Goal: Task Accomplishment & Management: Use online tool/utility

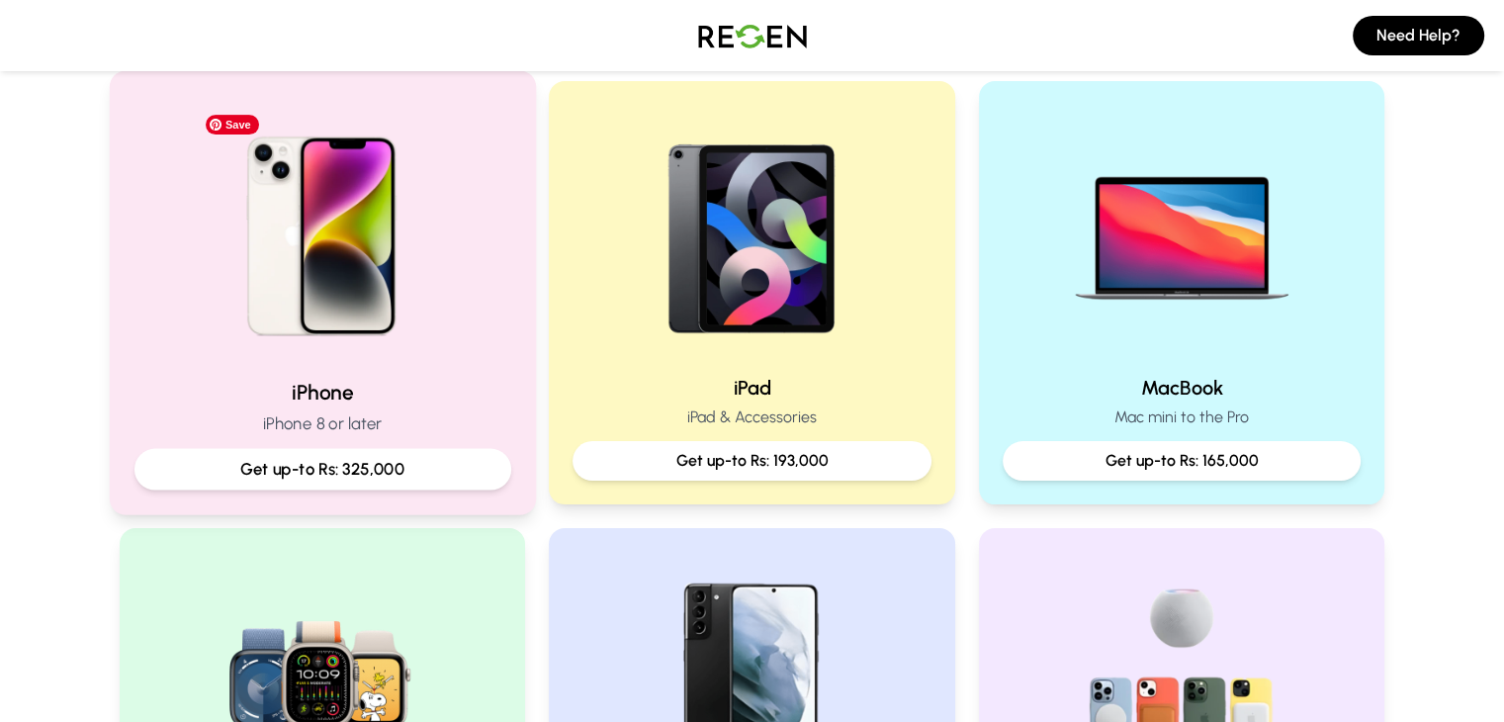
scroll to position [494, 0]
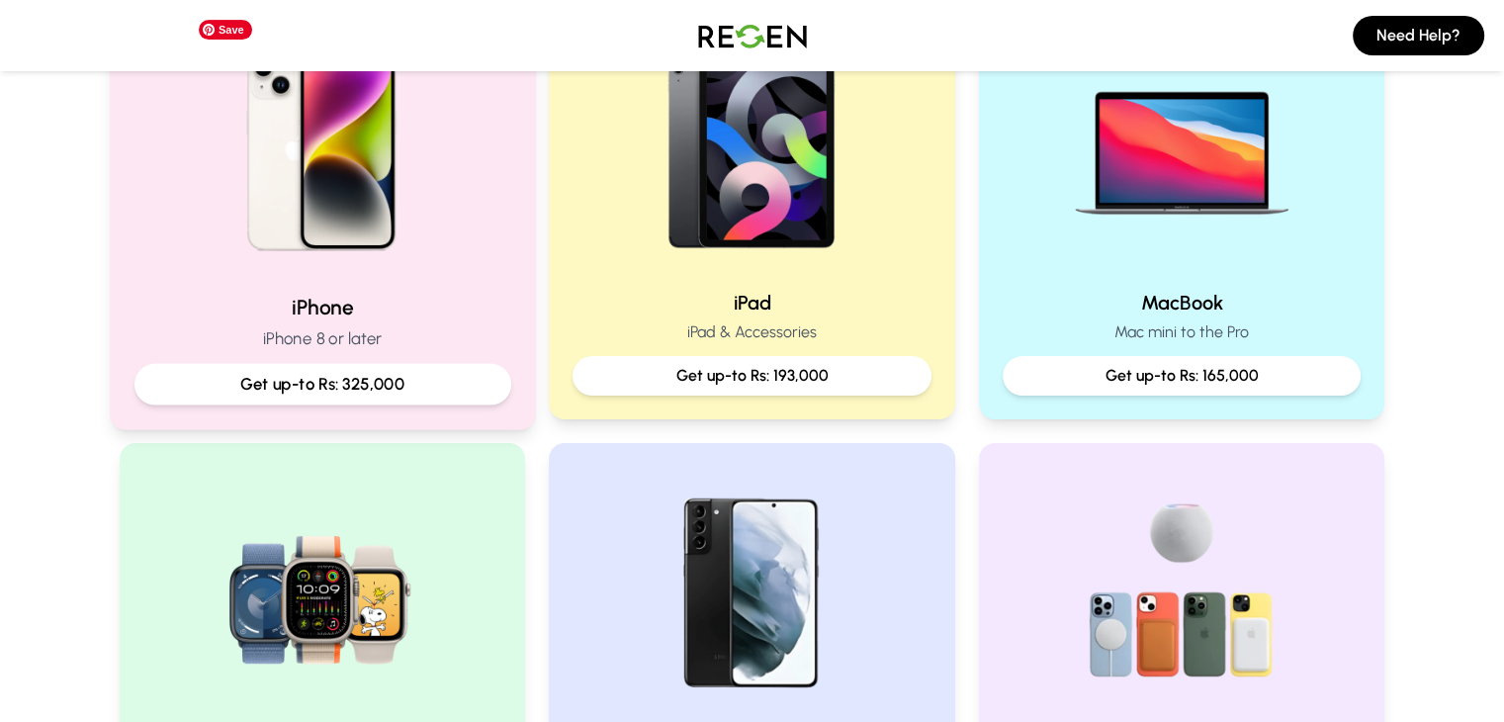
click at [421, 158] on img at bounding box center [322, 144] width 266 height 266
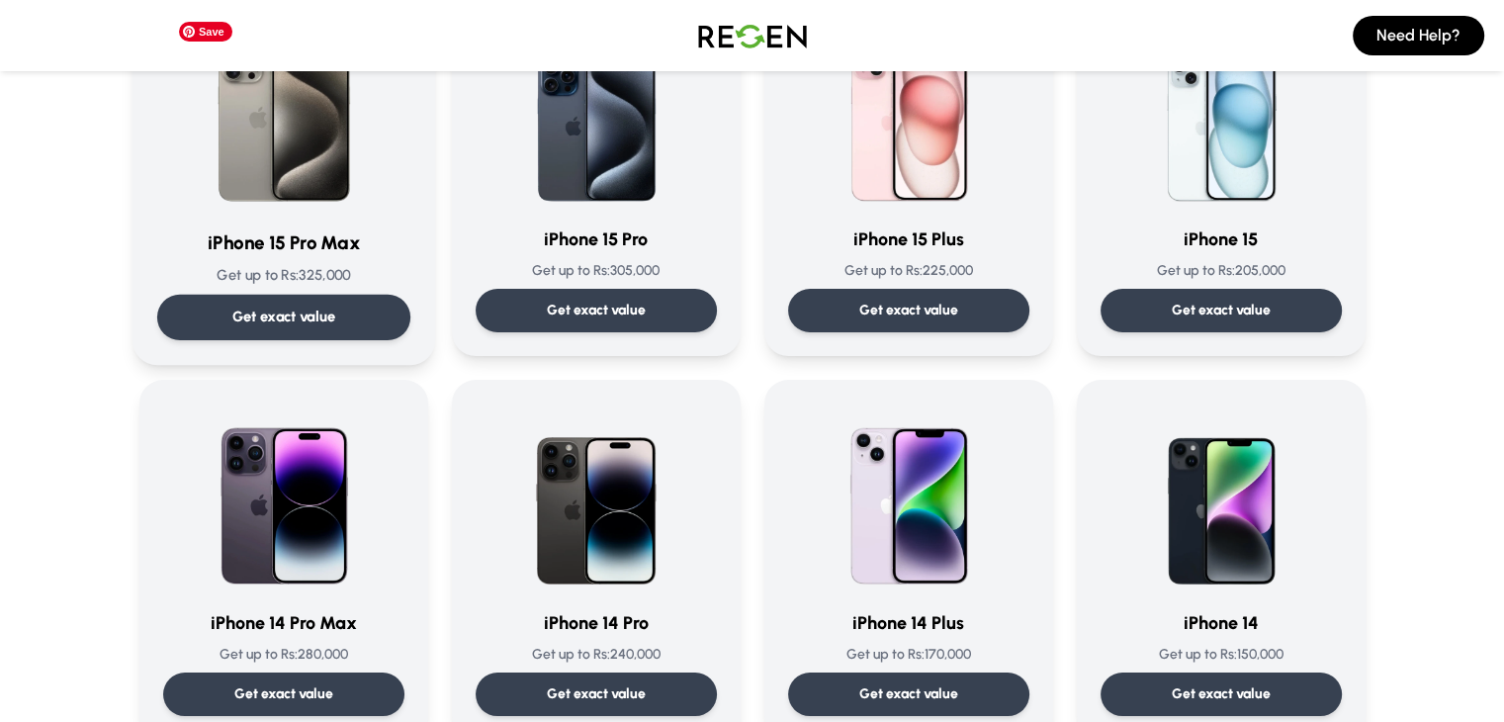
scroll to position [395, 0]
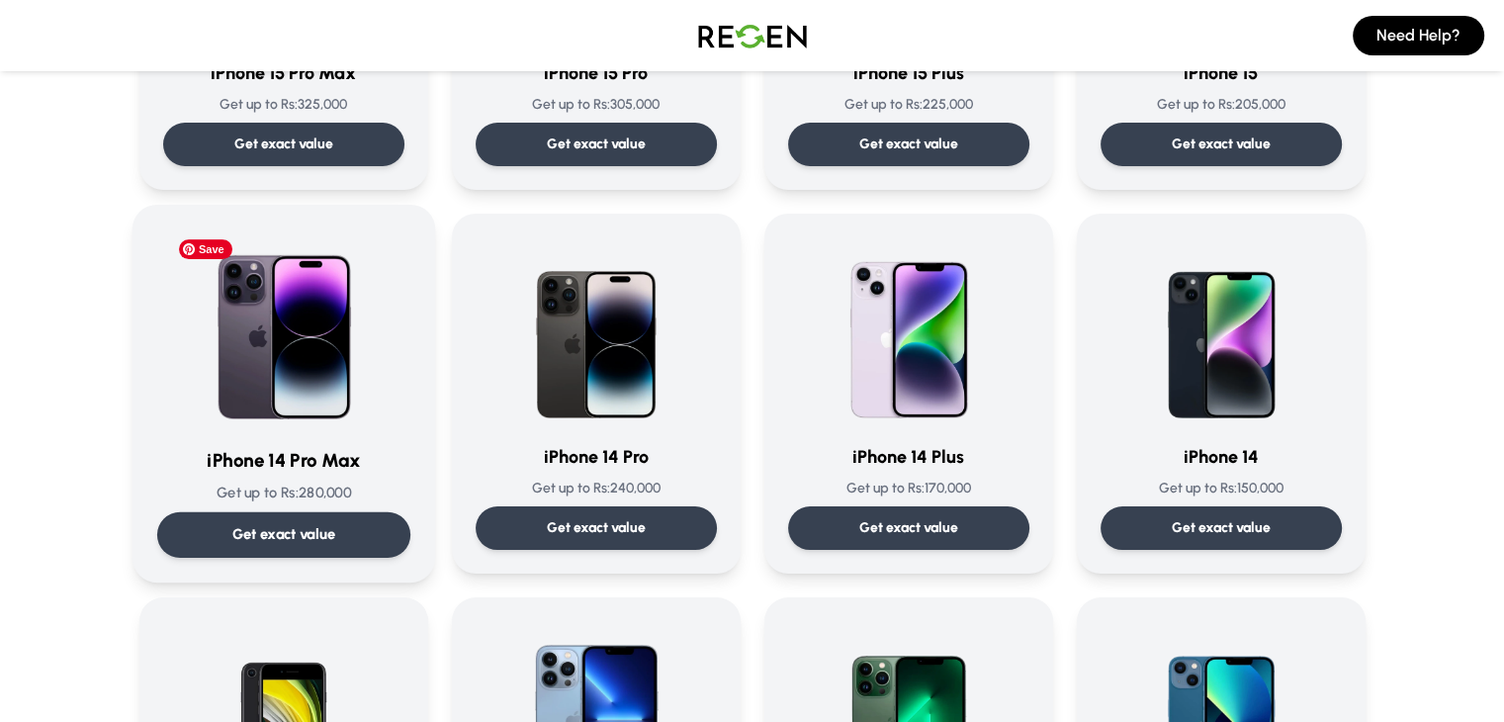
click at [308, 396] on img at bounding box center [284, 329] width 200 height 200
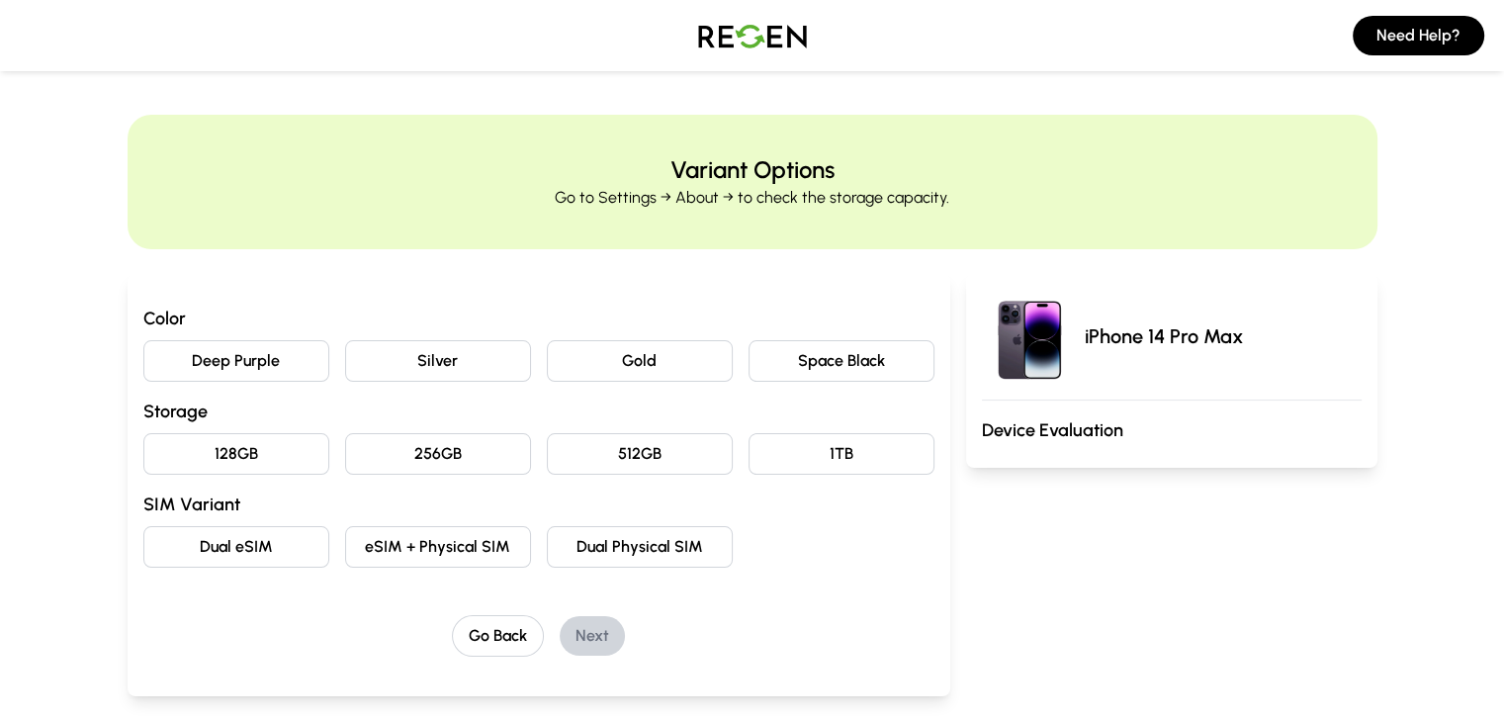
click at [184, 358] on button "Deep Purple" at bounding box center [236, 361] width 186 height 42
click at [345, 456] on button "256GB" at bounding box center [438, 454] width 186 height 42
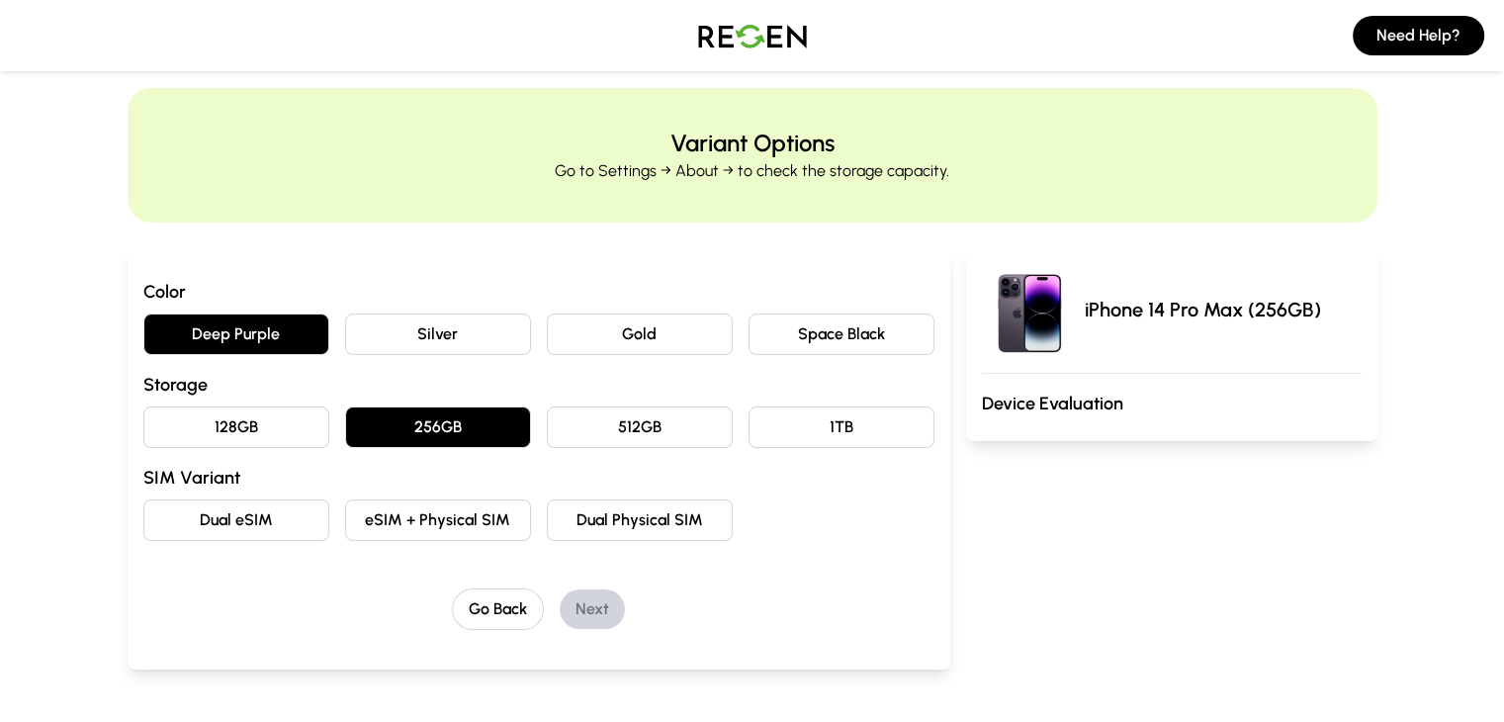
scroll to position [99, 0]
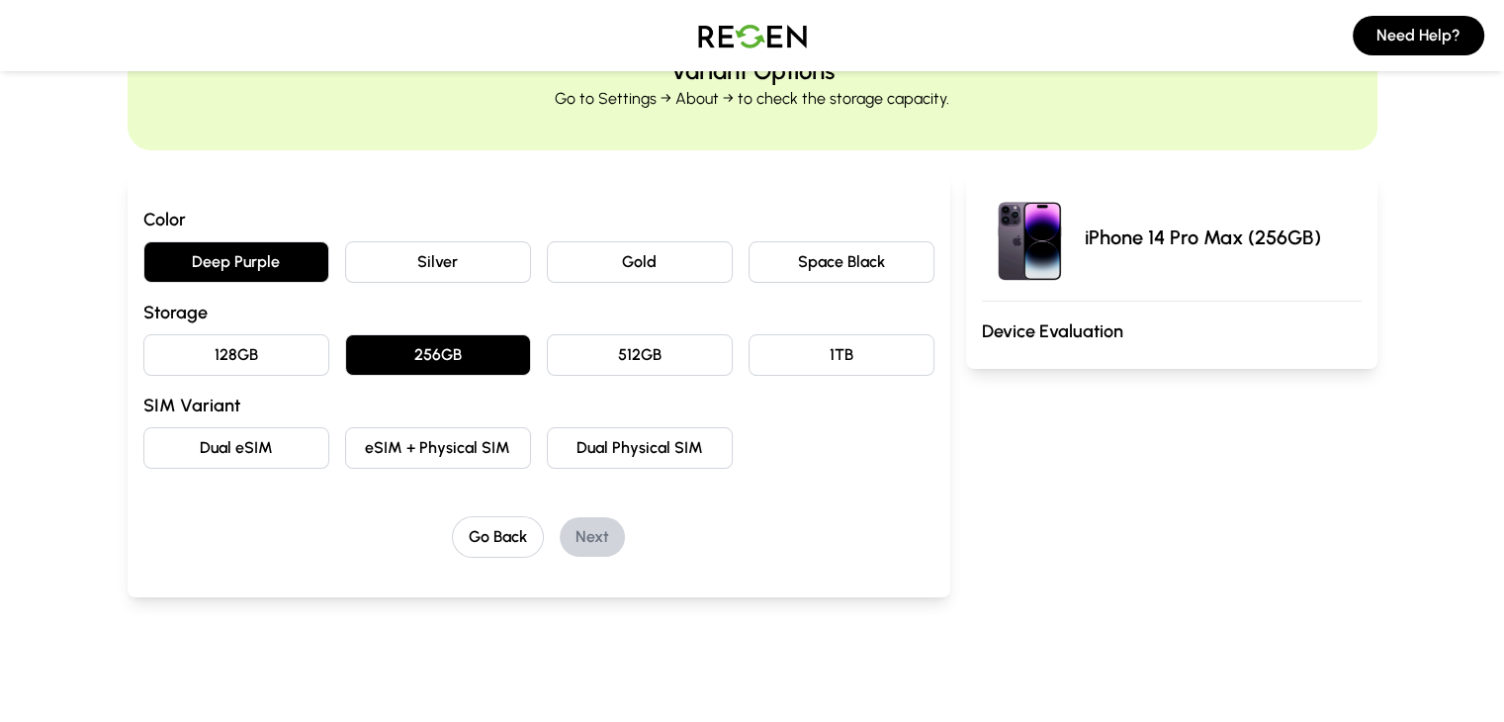
click at [373, 444] on button "eSIM + Physical SIM" at bounding box center [438, 448] width 186 height 42
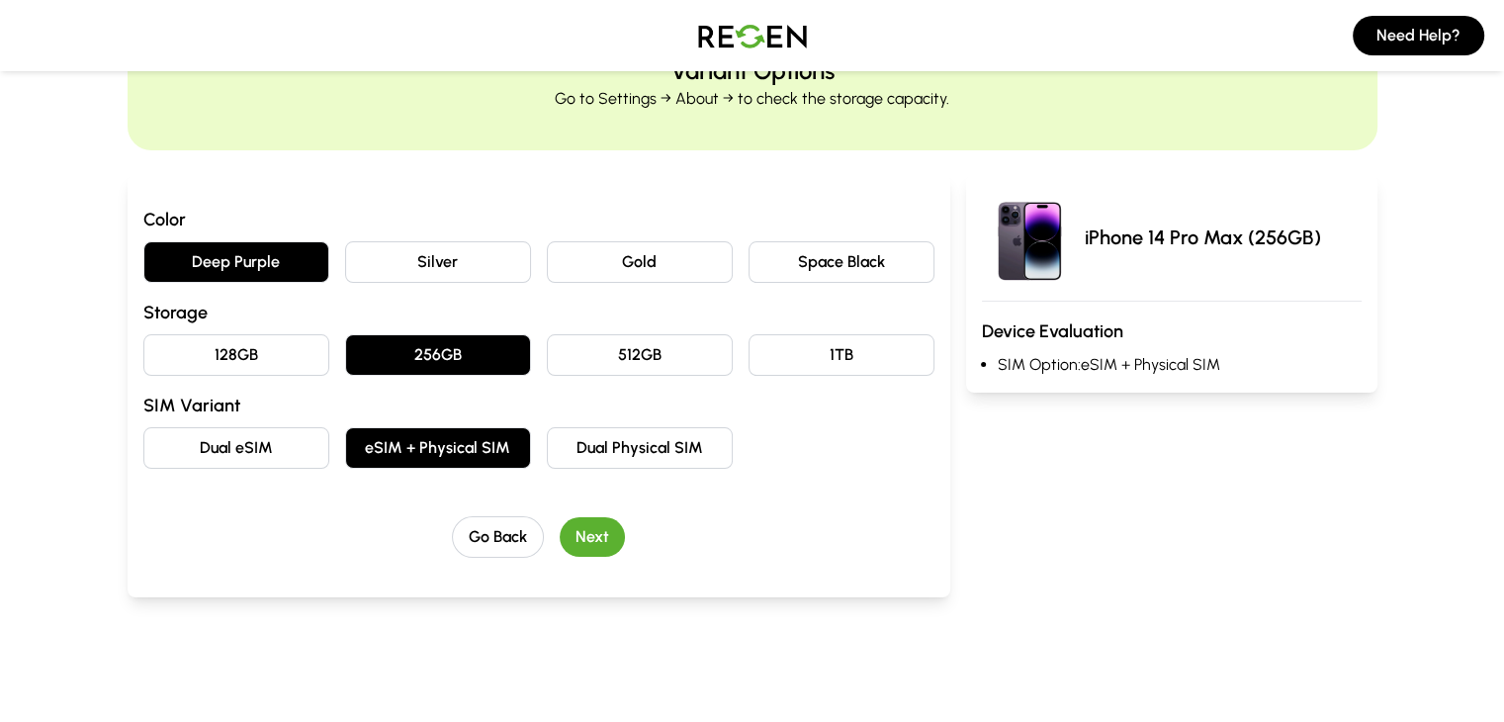
click at [560, 529] on button "Next" at bounding box center [592, 537] width 65 height 40
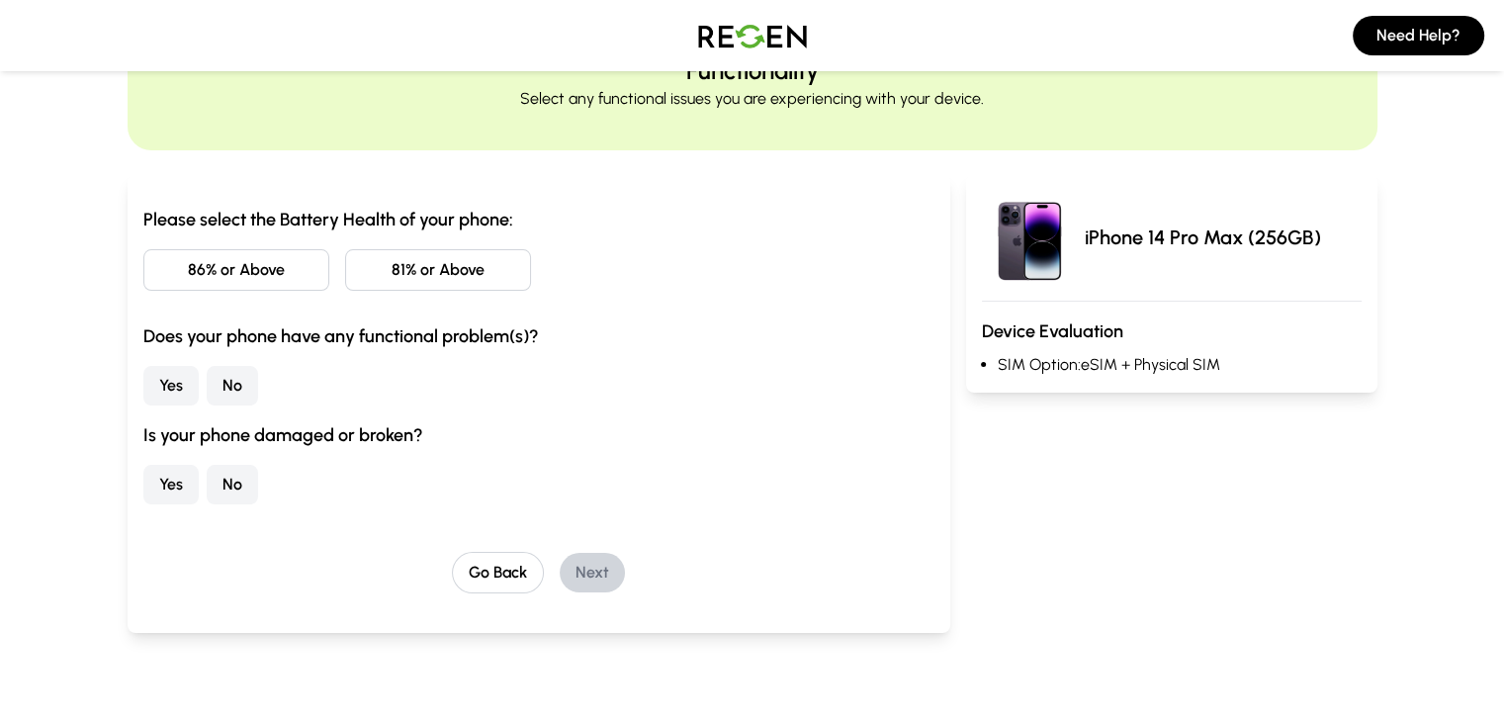
click at [345, 264] on button "81% or Above" at bounding box center [438, 270] width 186 height 42
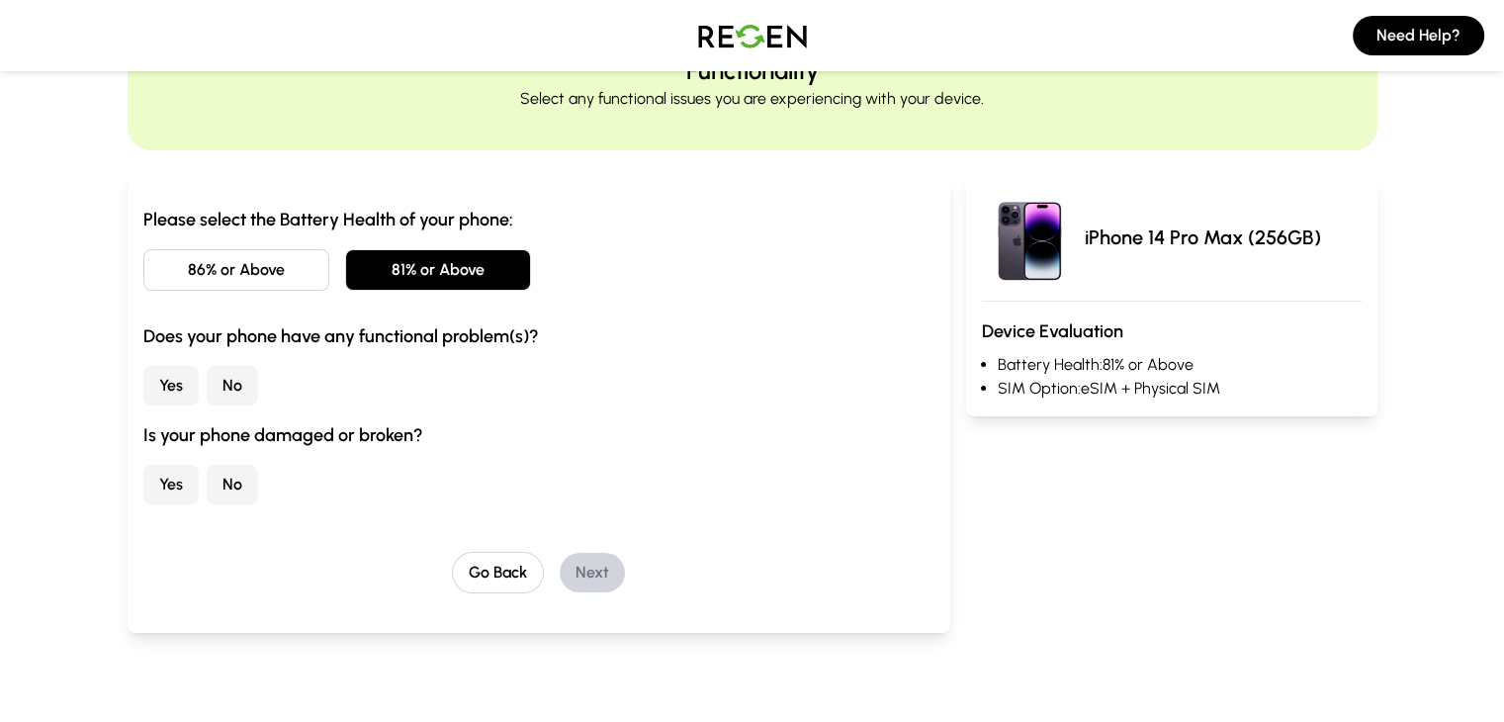
click at [207, 369] on button "No" at bounding box center [232, 386] width 51 height 40
click at [207, 482] on button "No" at bounding box center [232, 485] width 51 height 40
click at [560, 569] on button "Next" at bounding box center [592, 573] width 65 height 40
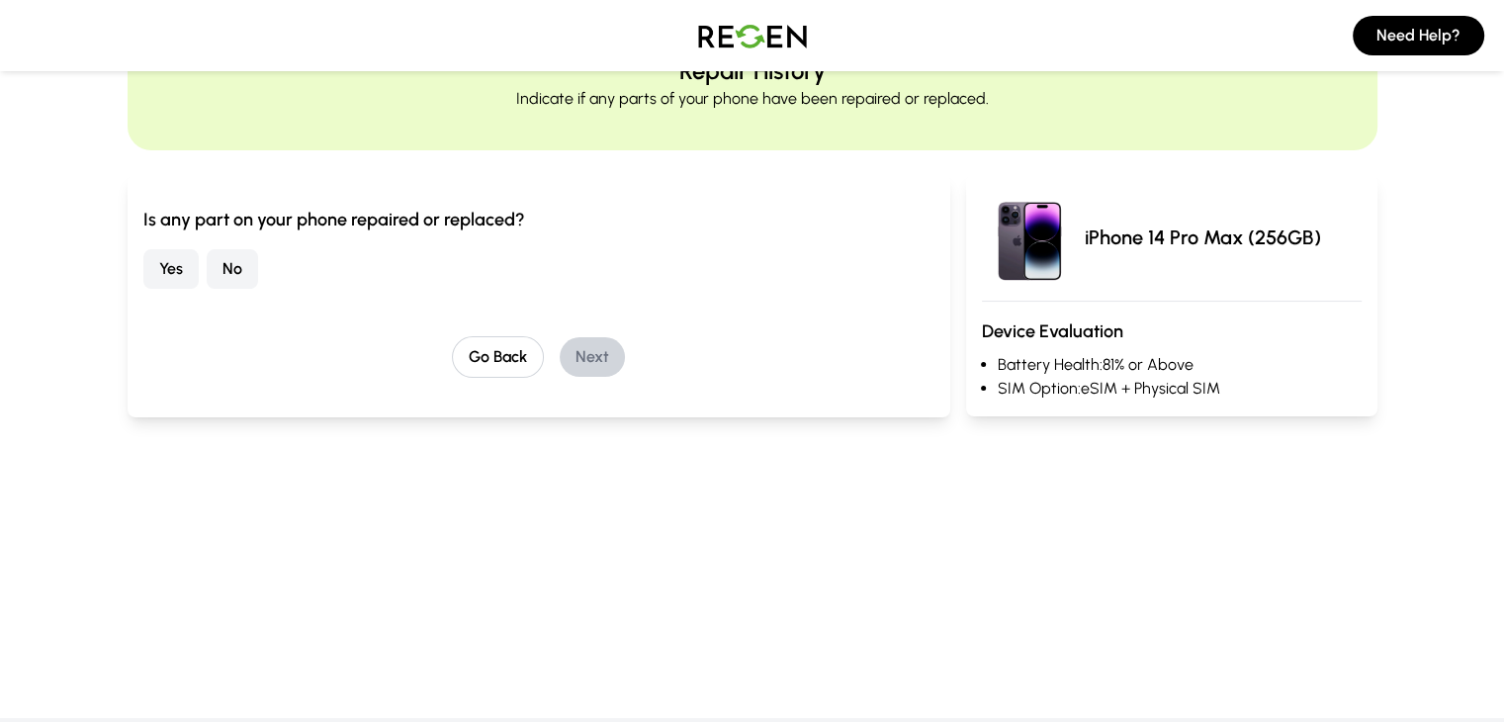
click at [207, 269] on button "No" at bounding box center [232, 269] width 51 height 40
click at [560, 354] on button "Next" at bounding box center [592, 357] width 65 height 40
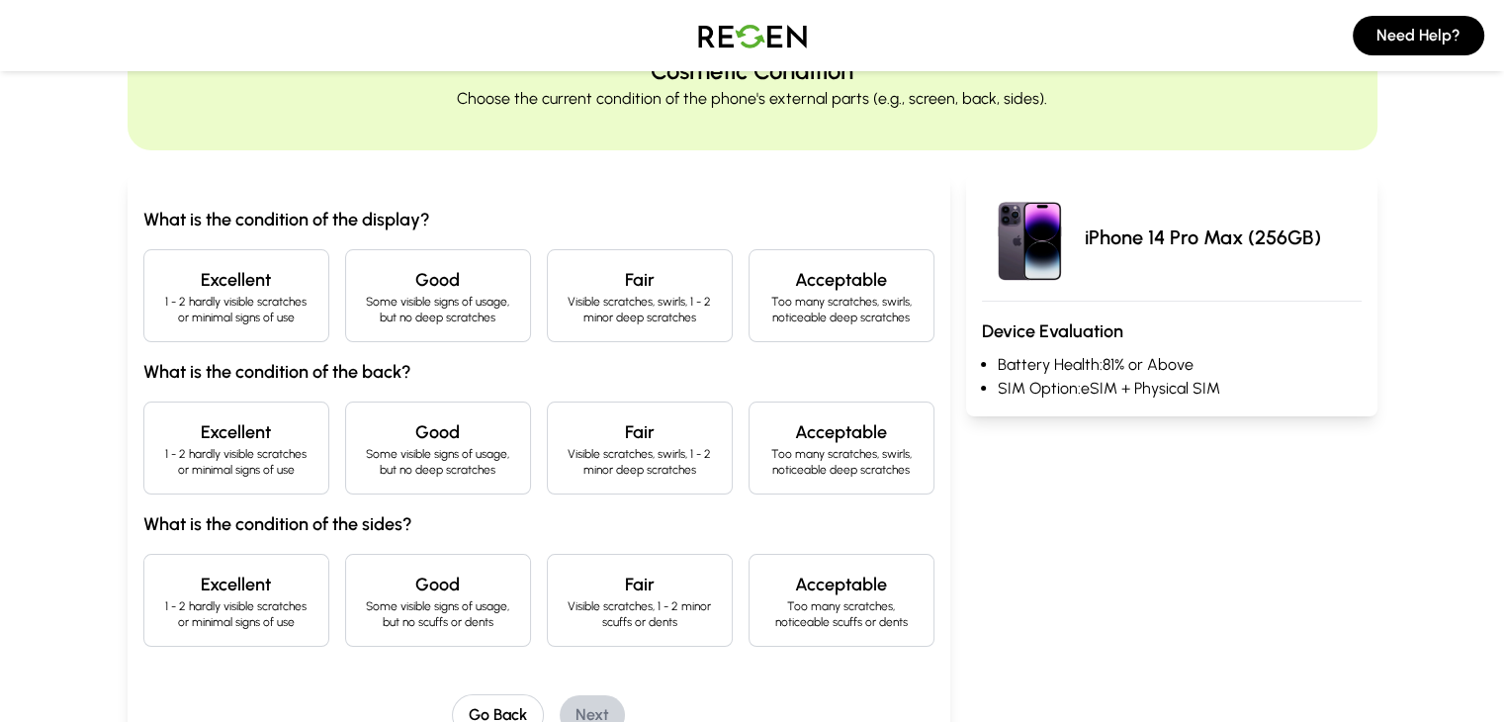
click at [192, 279] on h4 "Excellent" at bounding box center [236, 280] width 152 height 28
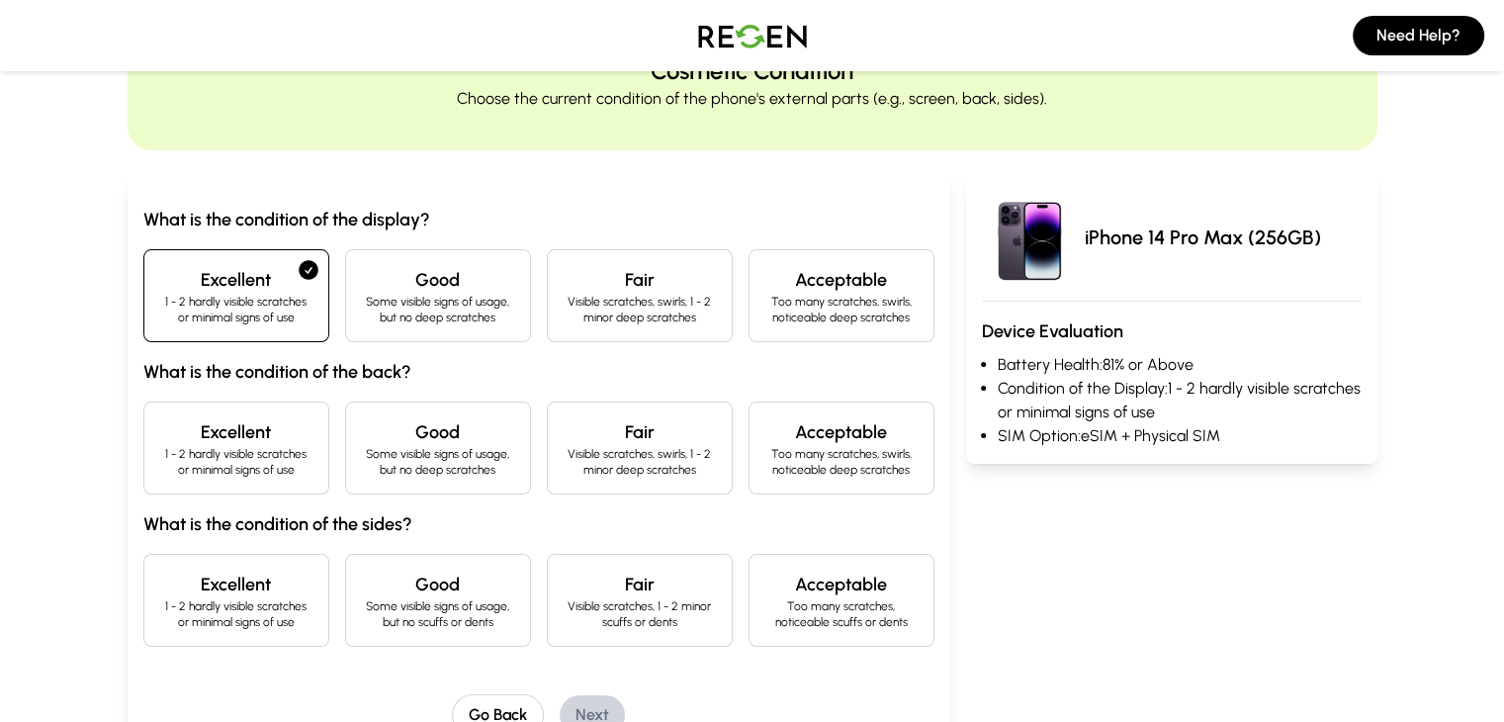
click at [182, 430] on h4 "Excellent" at bounding box center [236, 432] width 152 height 28
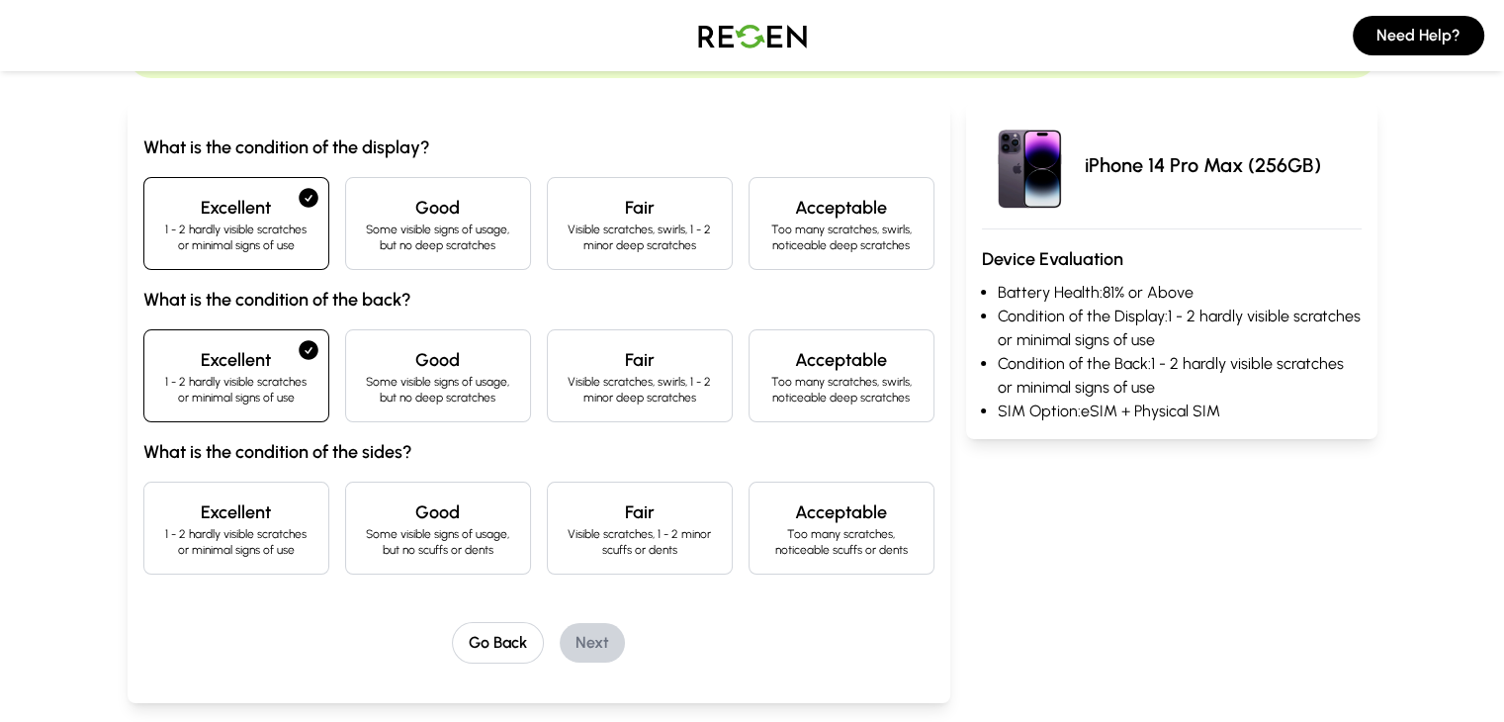
scroll to position [198, 0]
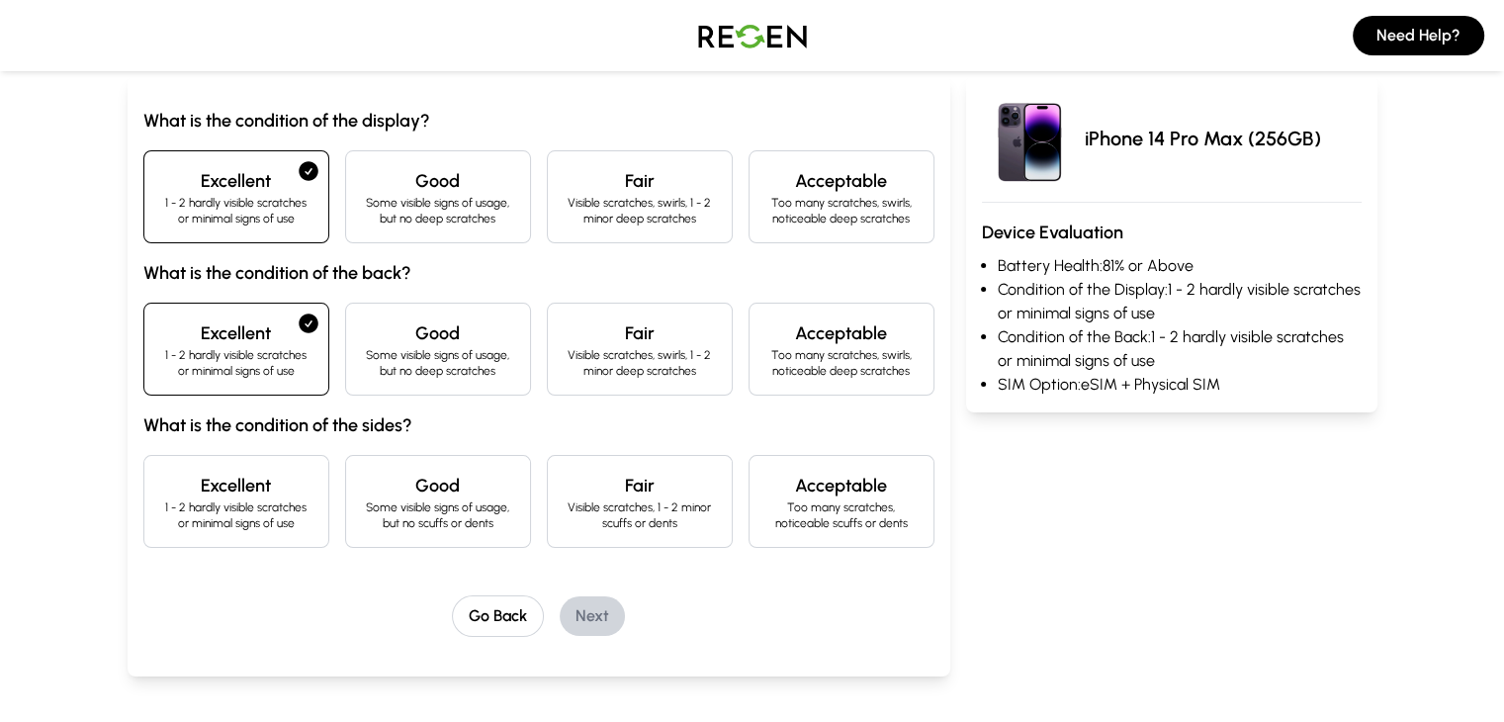
click at [193, 490] on h4 "Excellent" at bounding box center [236, 486] width 152 height 28
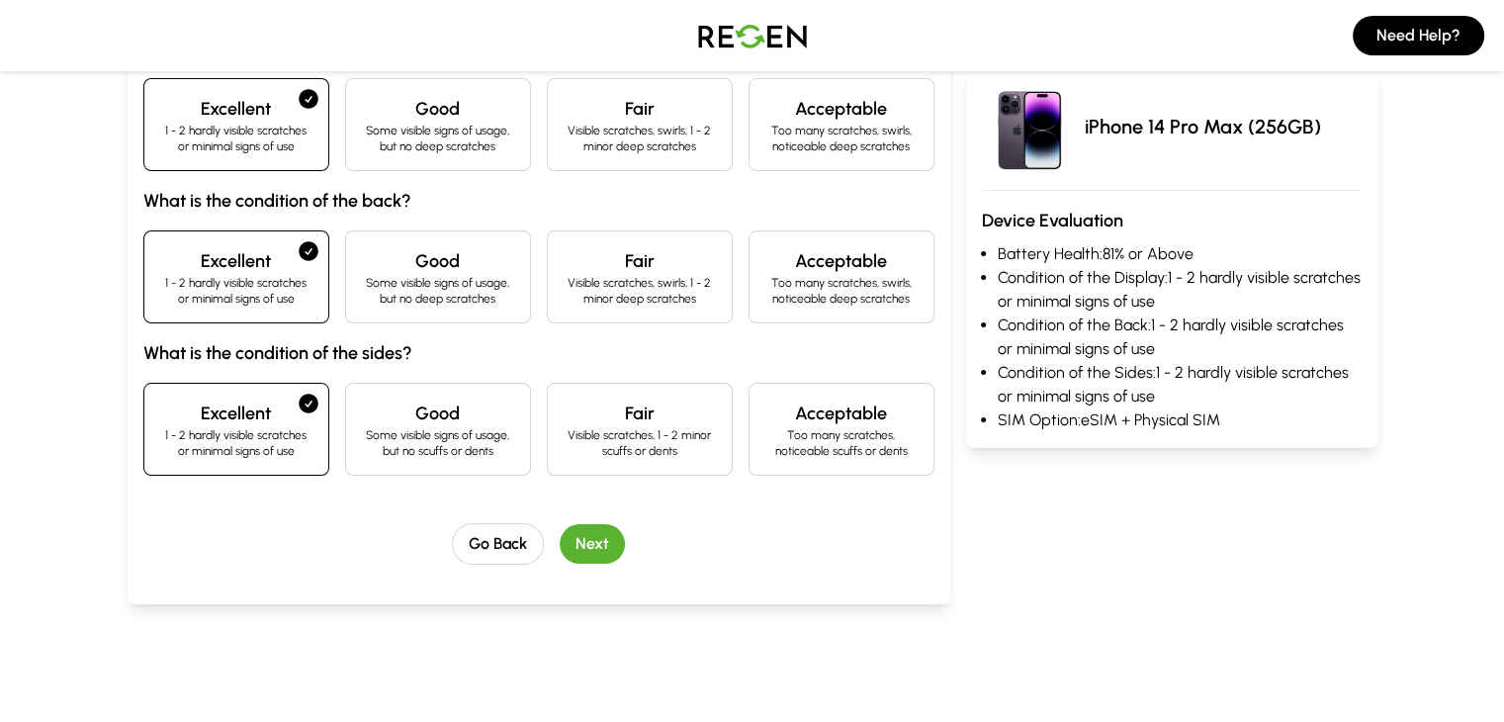
scroll to position [297, 0]
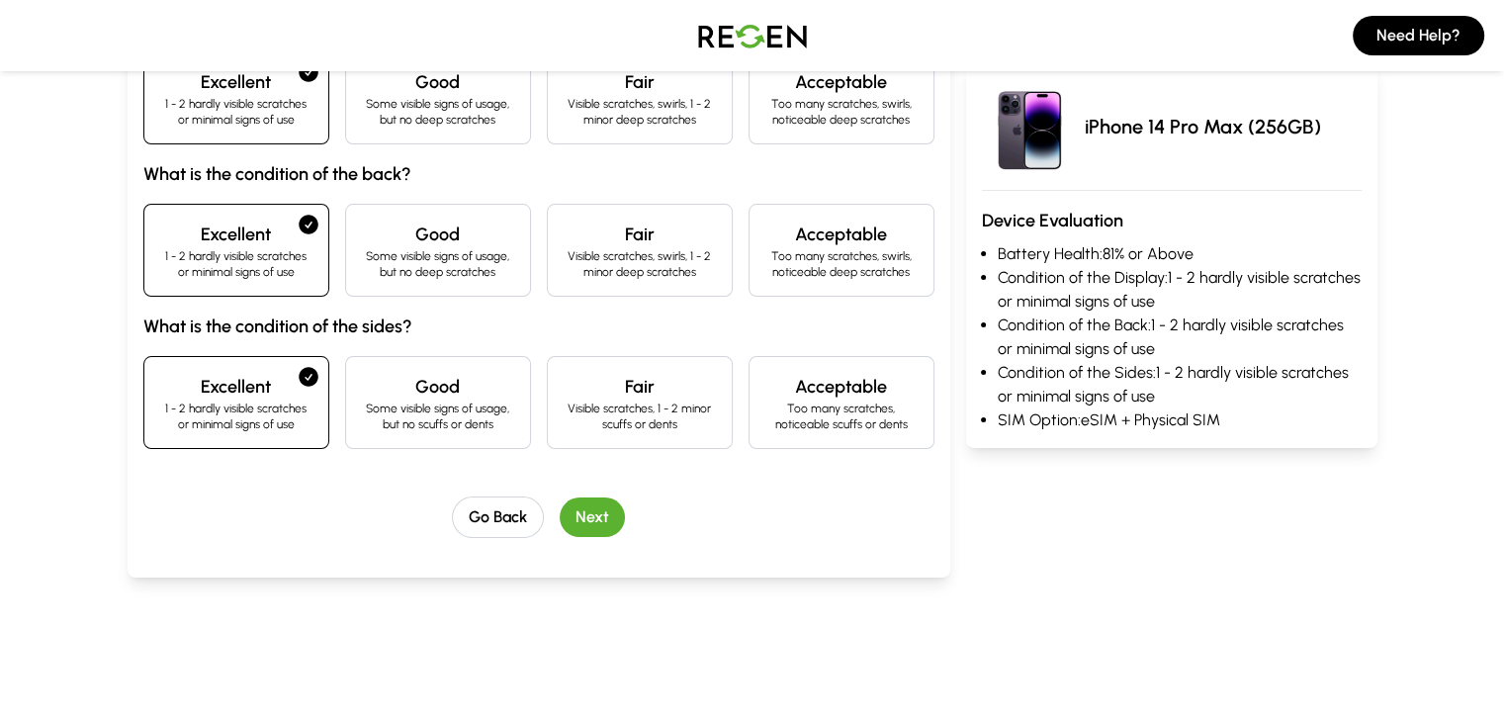
click at [560, 507] on button "Next" at bounding box center [592, 517] width 65 height 40
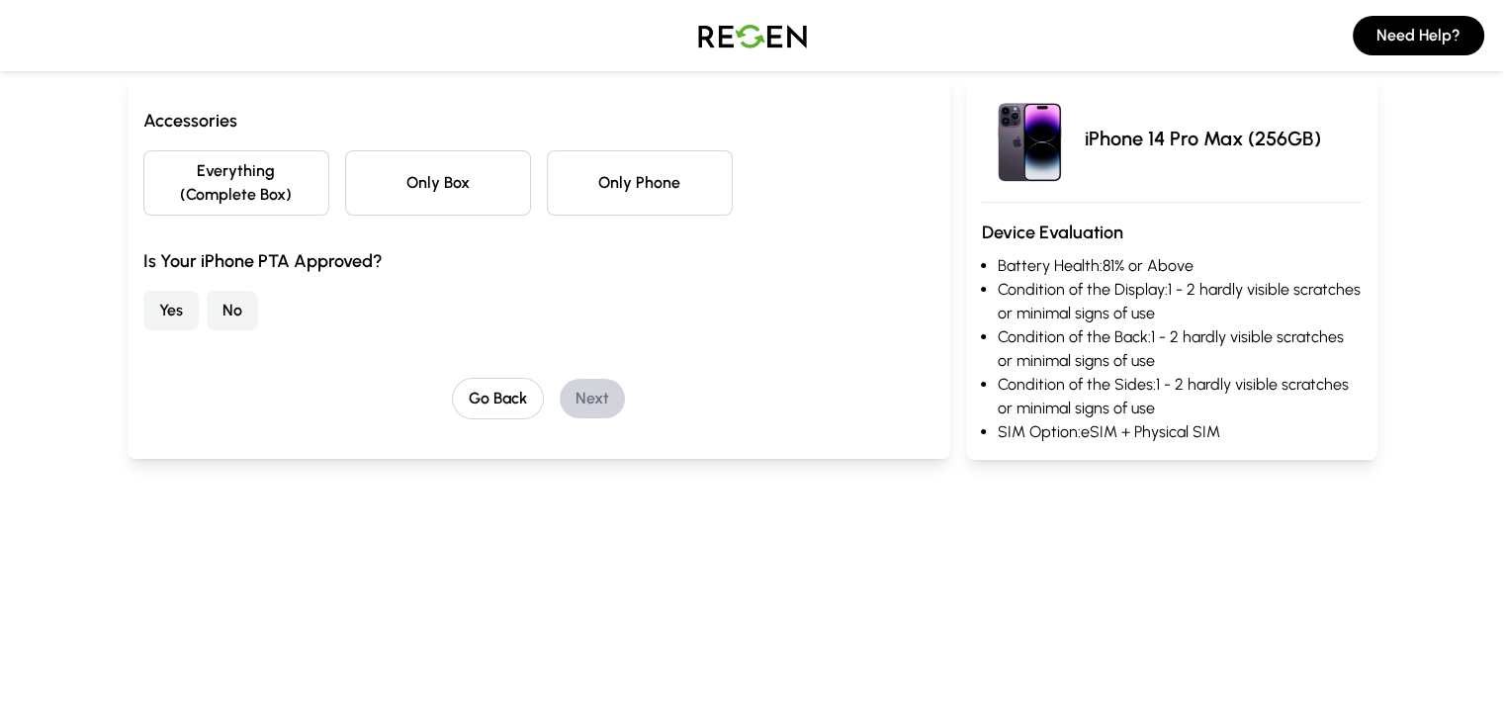
scroll to position [99, 0]
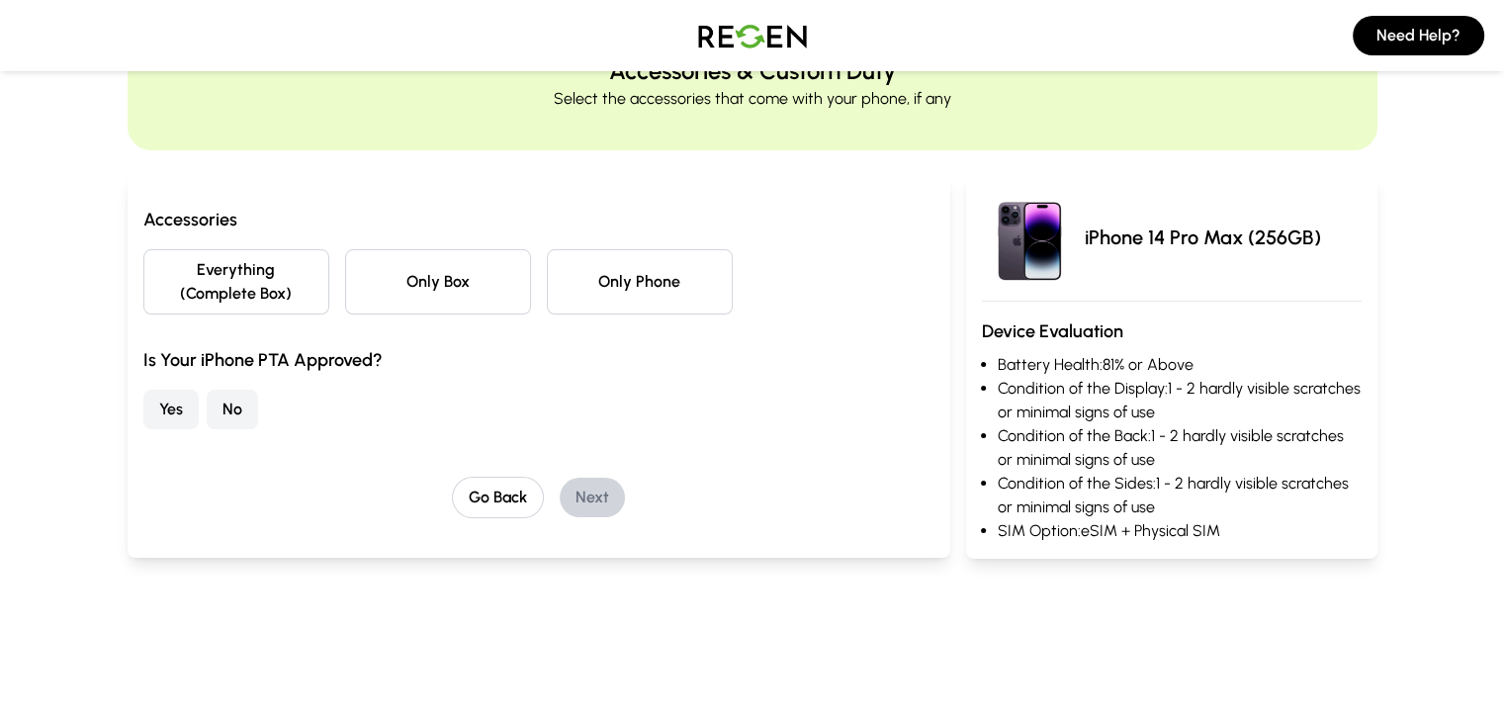
click at [234, 270] on button "Everything (Complete Box)" at bounding box center [236, 281] width 186 height 65
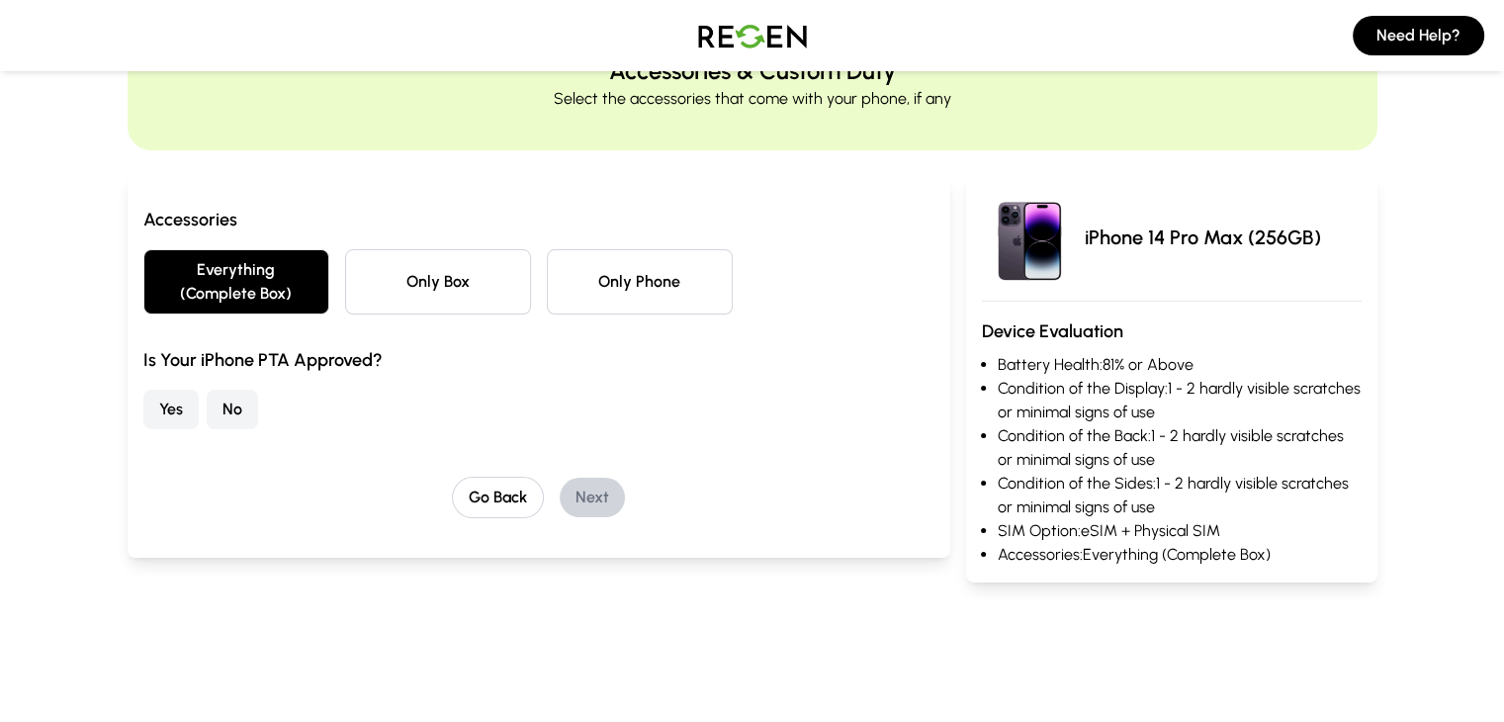
click at [207, 390] on button "No" at bounding box center [232, 410] width 51 height 40
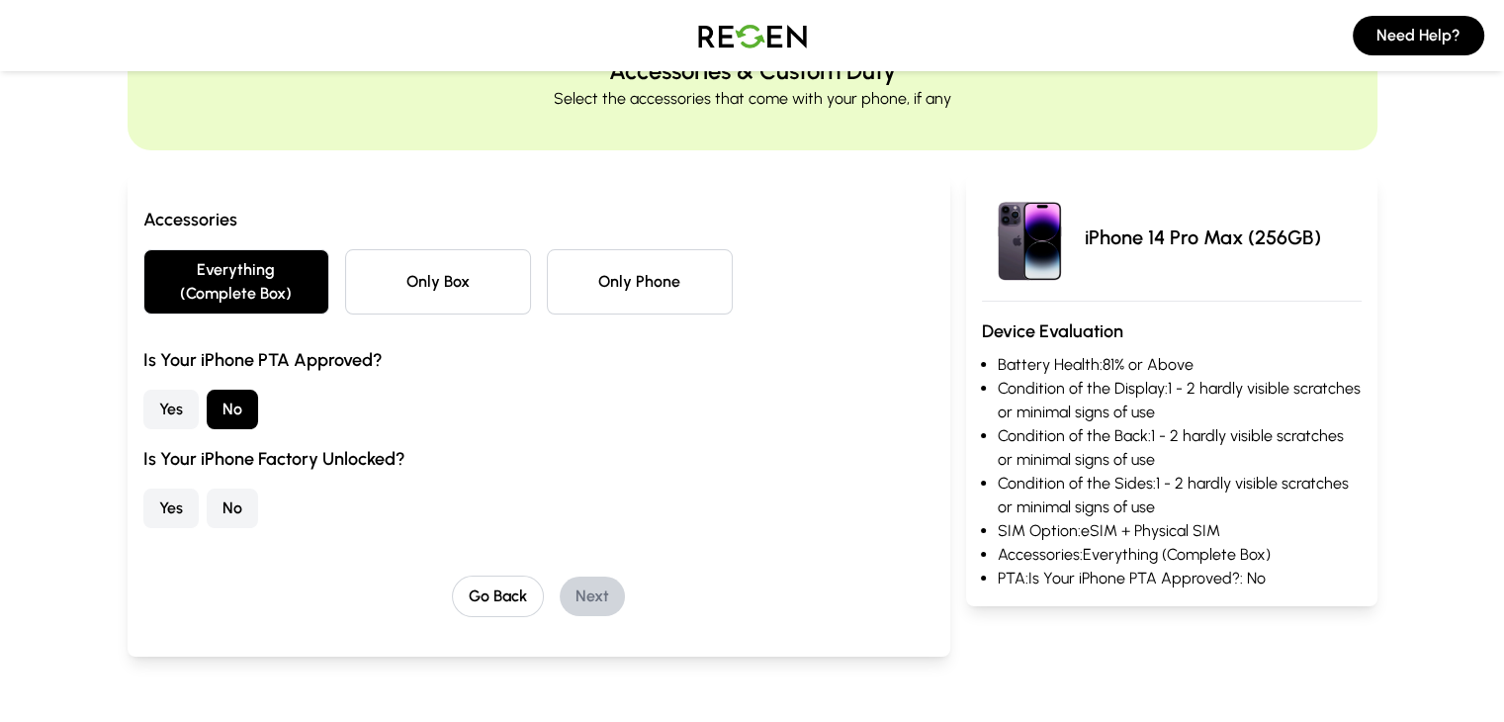
click at [143, 500] on button "Yes" at bounding box center [170, 508] width 55 height 40
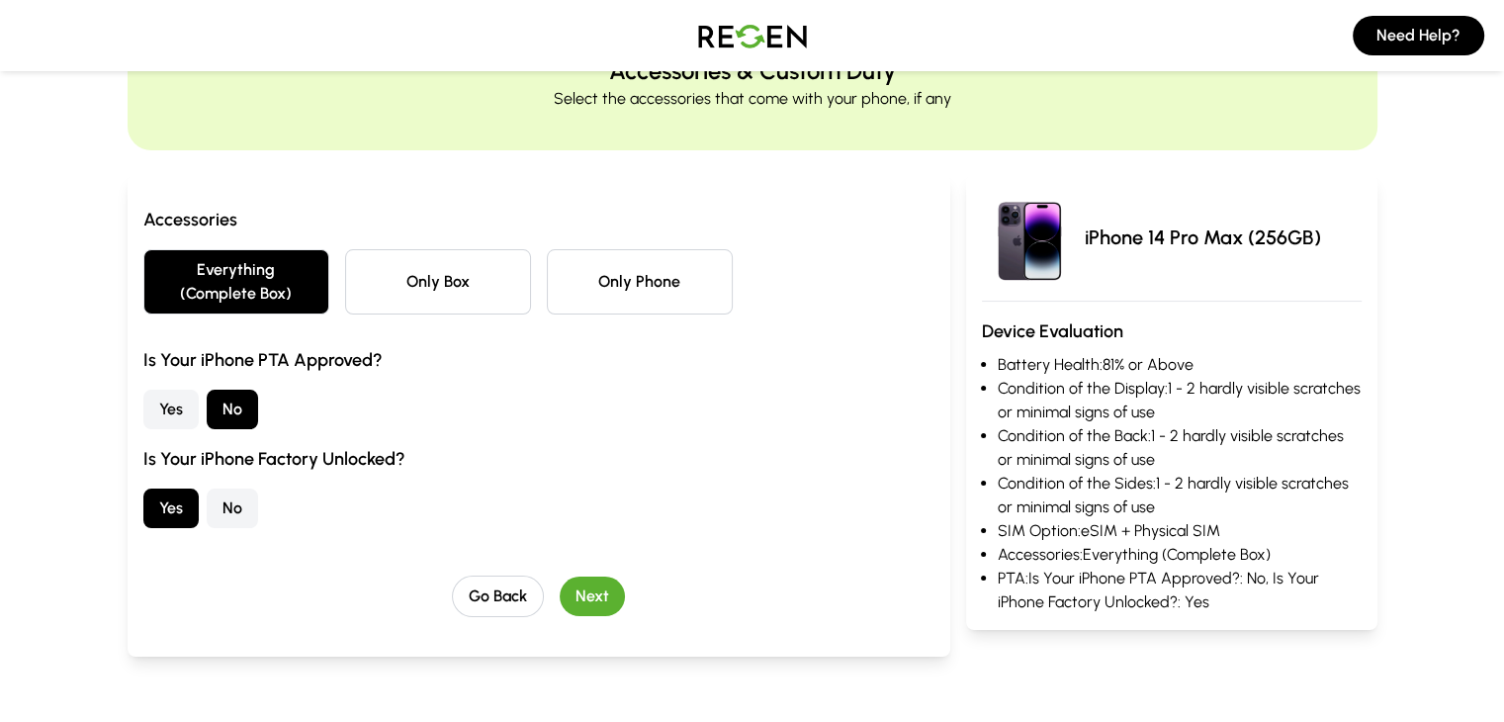
click at [560, 576] on button "Next" at bounding box center [592, 596] width 65 height 40
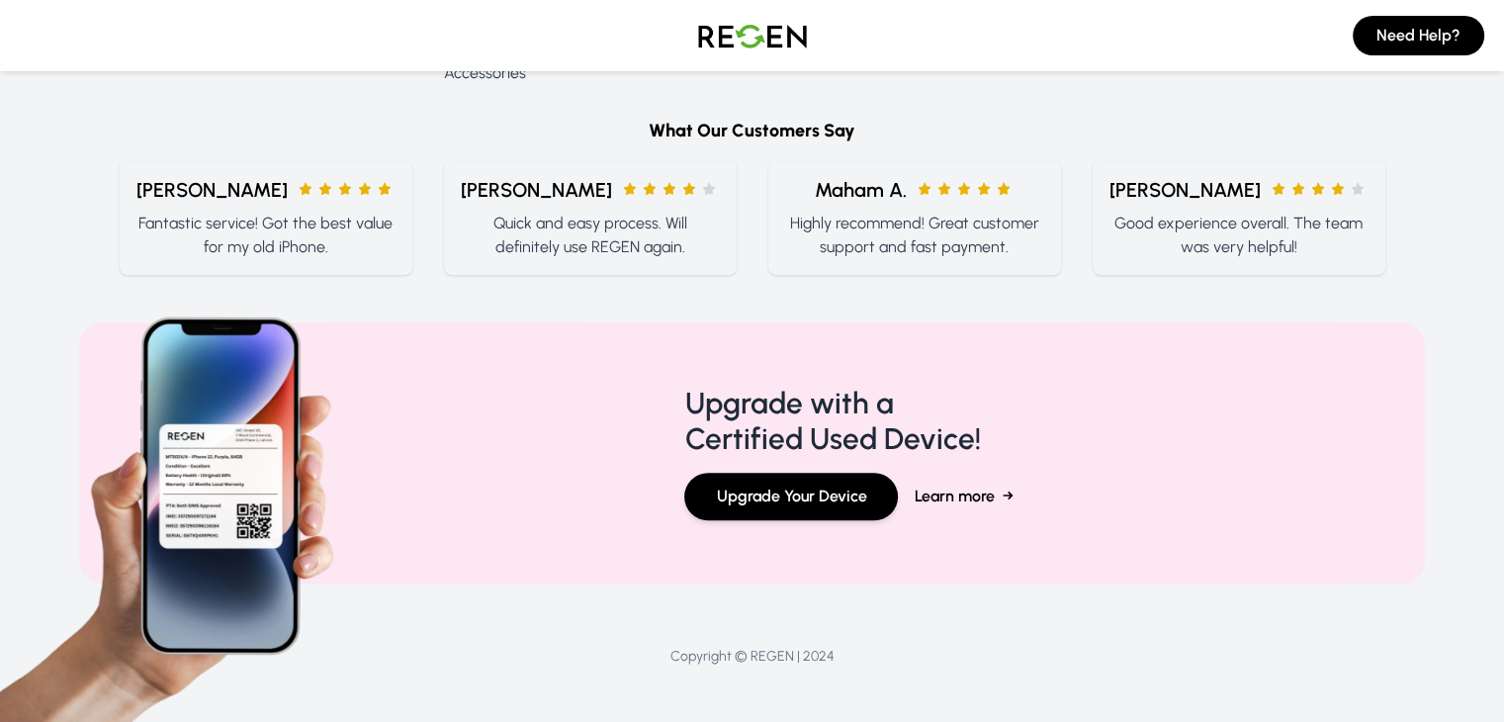
scroll to position [1186, 0]
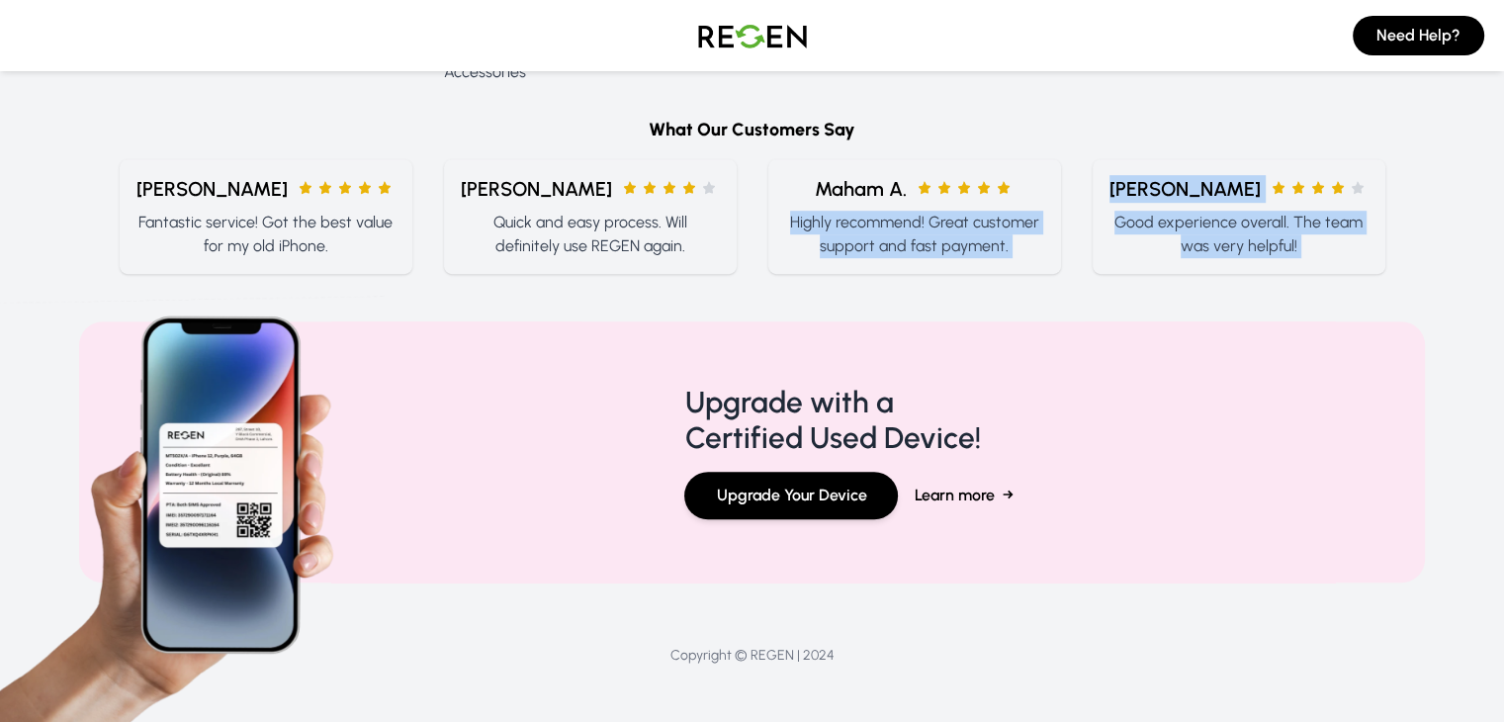
drag, startPoint x: 797, startPoint y: 227, endPoint x: 520, endPoint y: 274, distance: 280.7
click at [523, 274] on footer "6584 Trade-ins Processed Join our community of satisfied customers and trade in…" at bounding box center [752, 261] width 1504 height 933
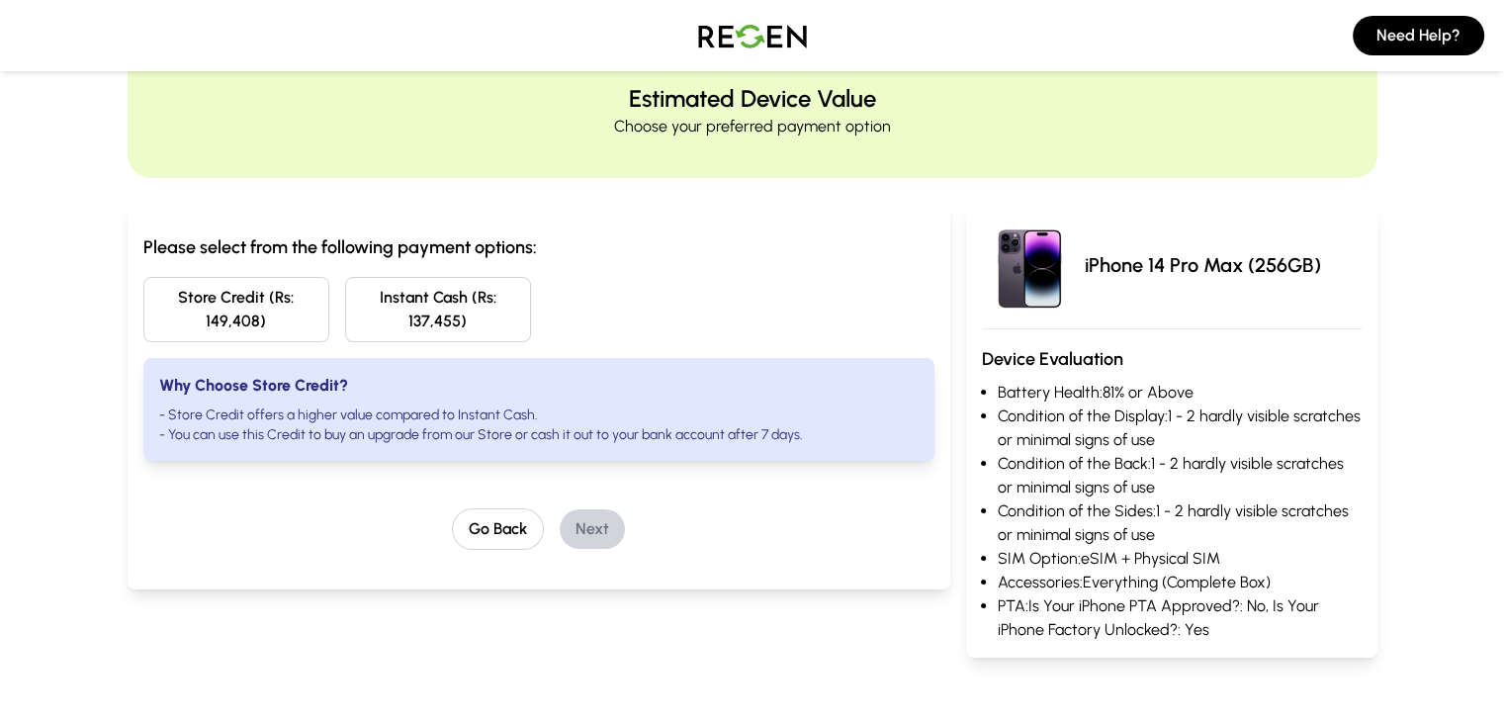
scroll to position [0, 0]
